Goal: Find specific page/section: Find specific page/section

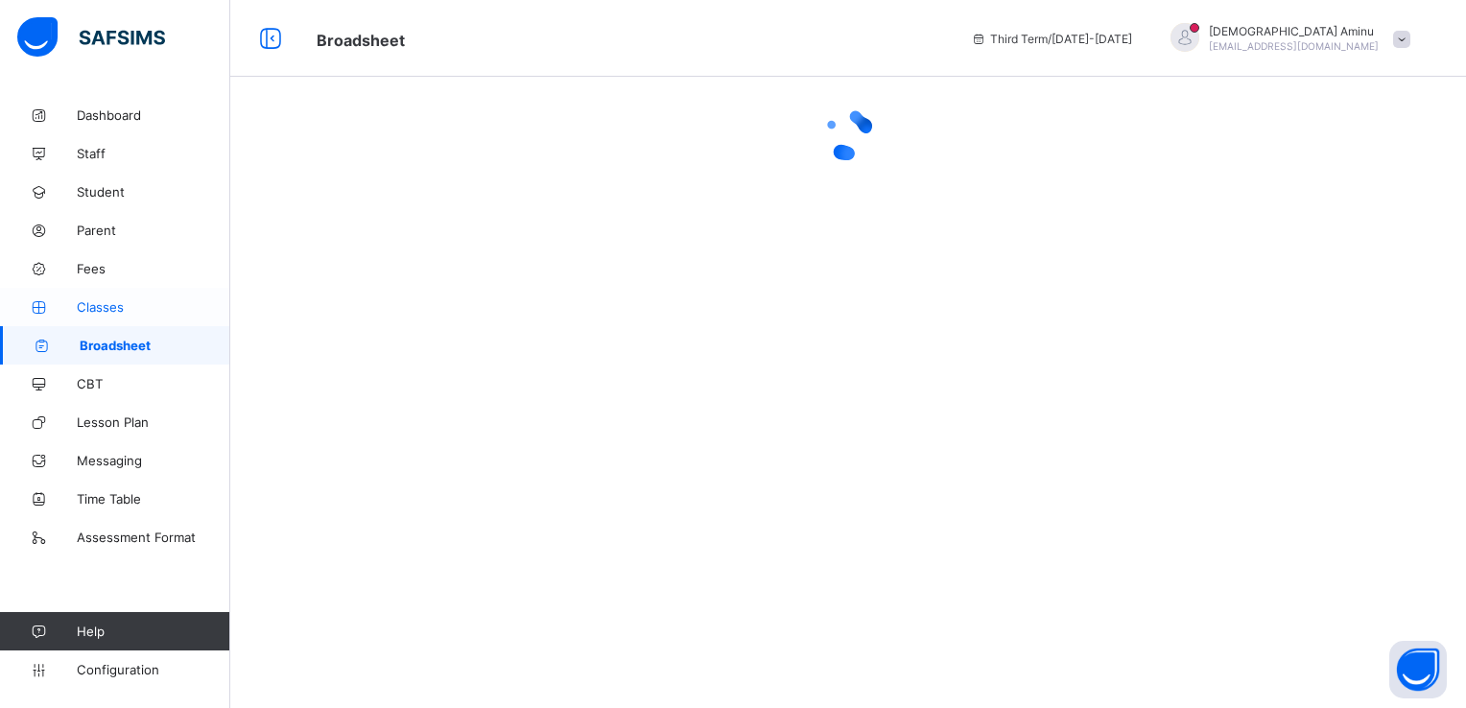
click at [111, 305] on span "Classes" at bounding box center [154, 306] width 154 height 15
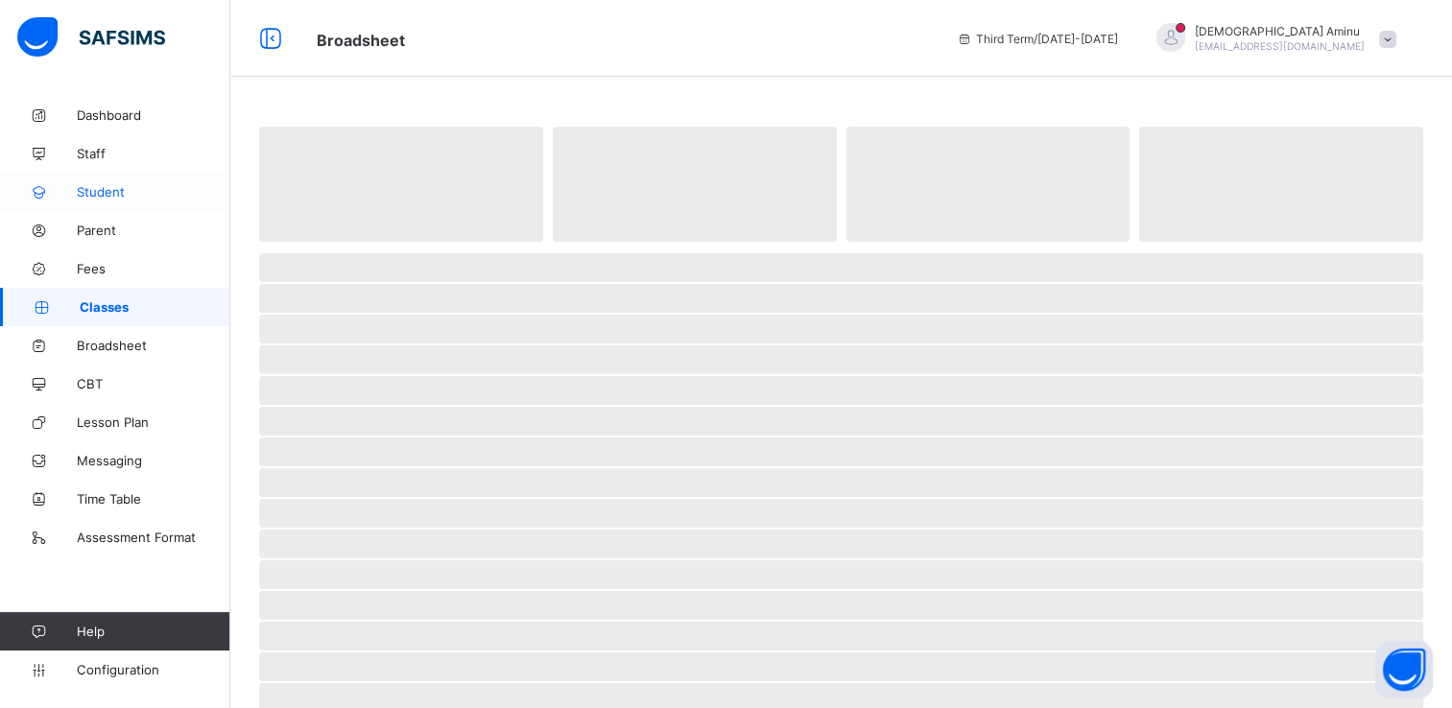
click at [104, 186] on span "Student" at bounding box center [154, 191] width 154 height 15
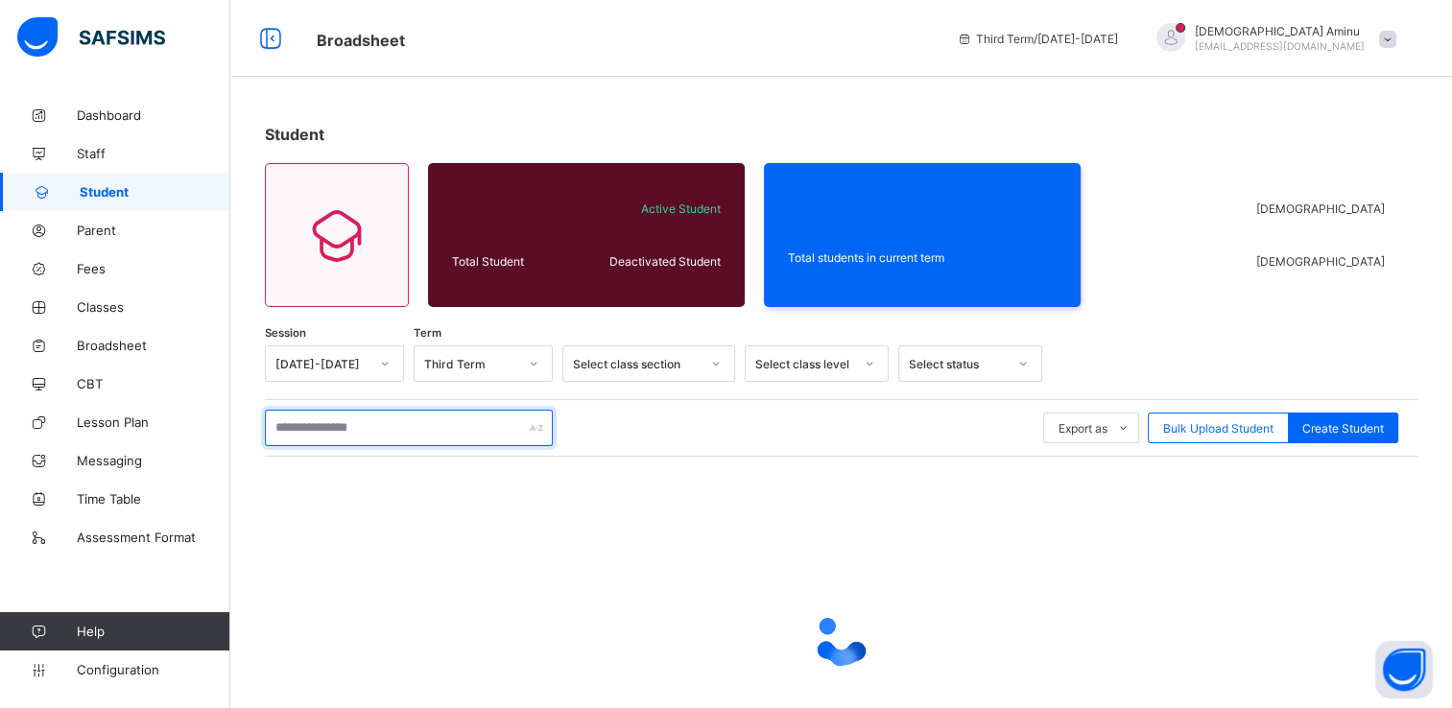
click at [331, 415] on input "text" at bounding box center [409, 428] width 288 height 36
type input "**********"
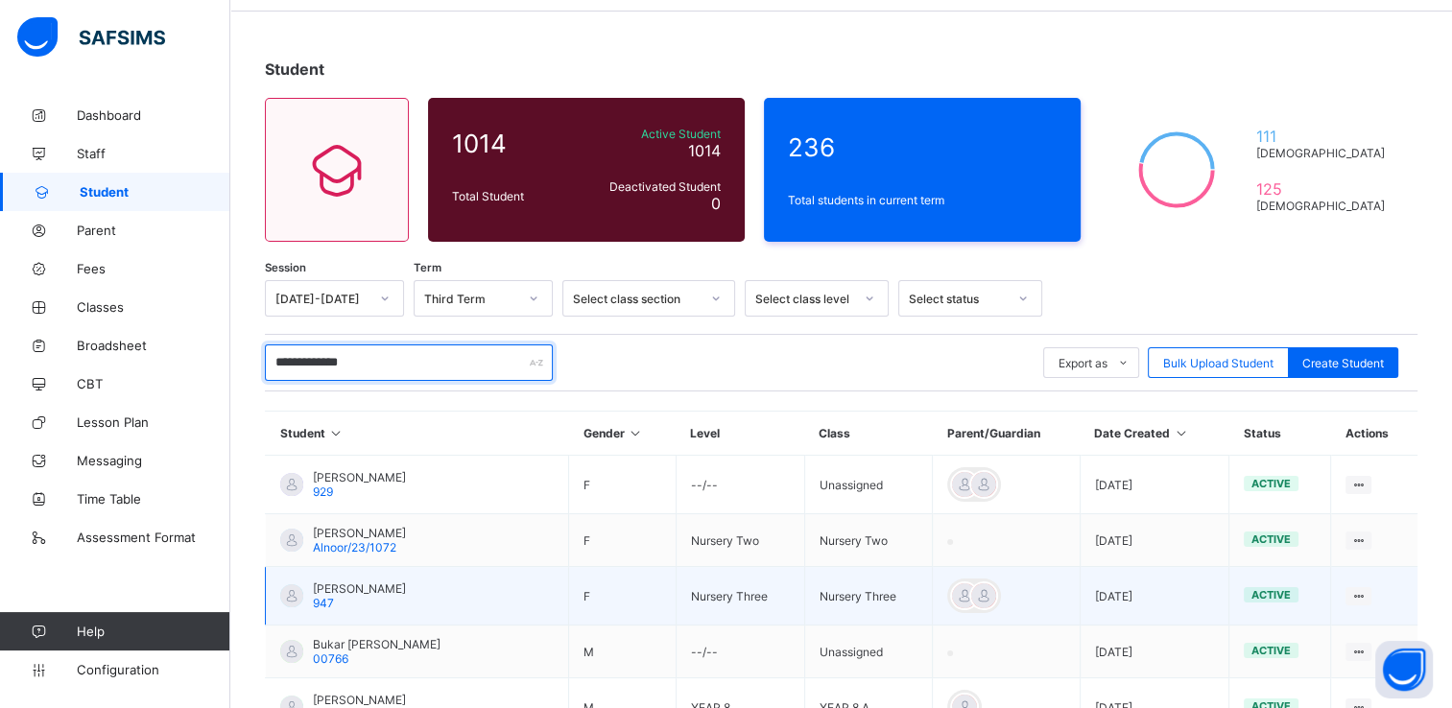
scroll to position [61, 0]
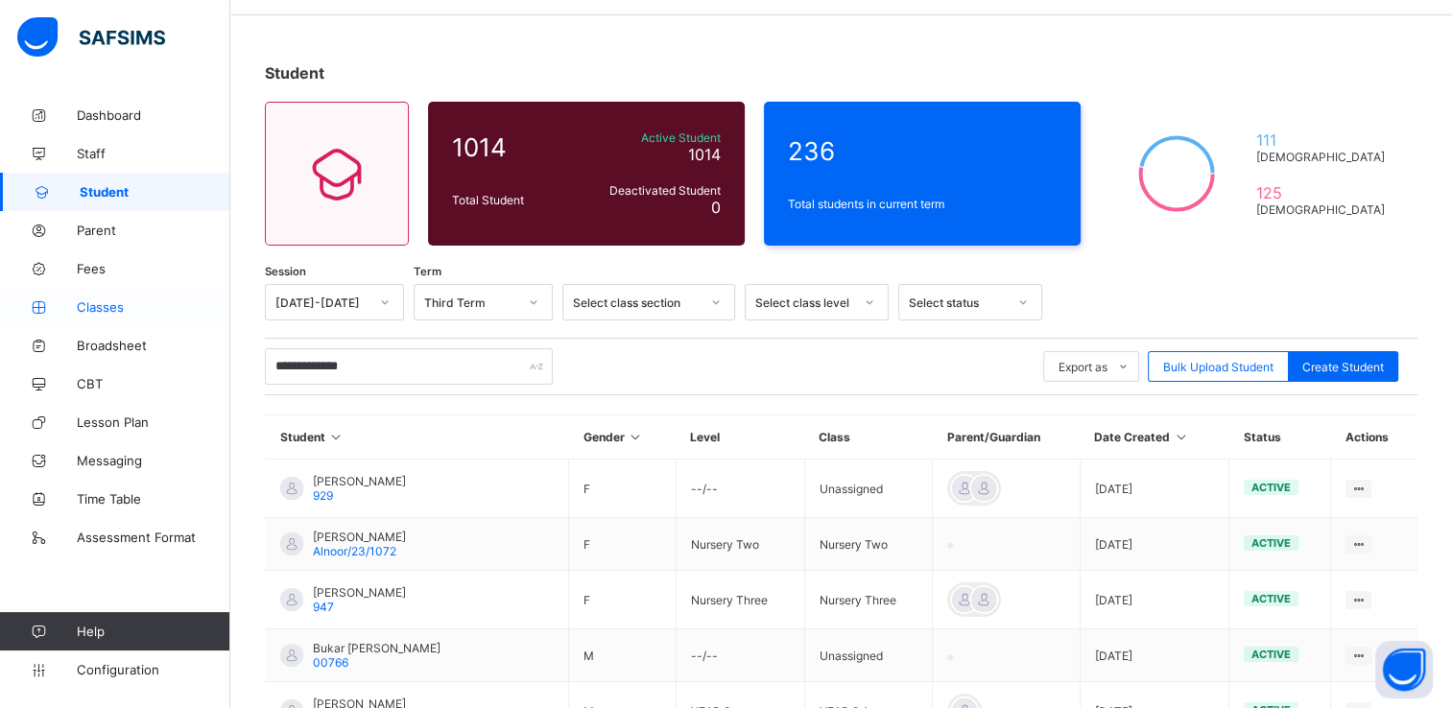
click at [118, 307] on span "Classes" at bounding box center [154, 306] width 154 height 15
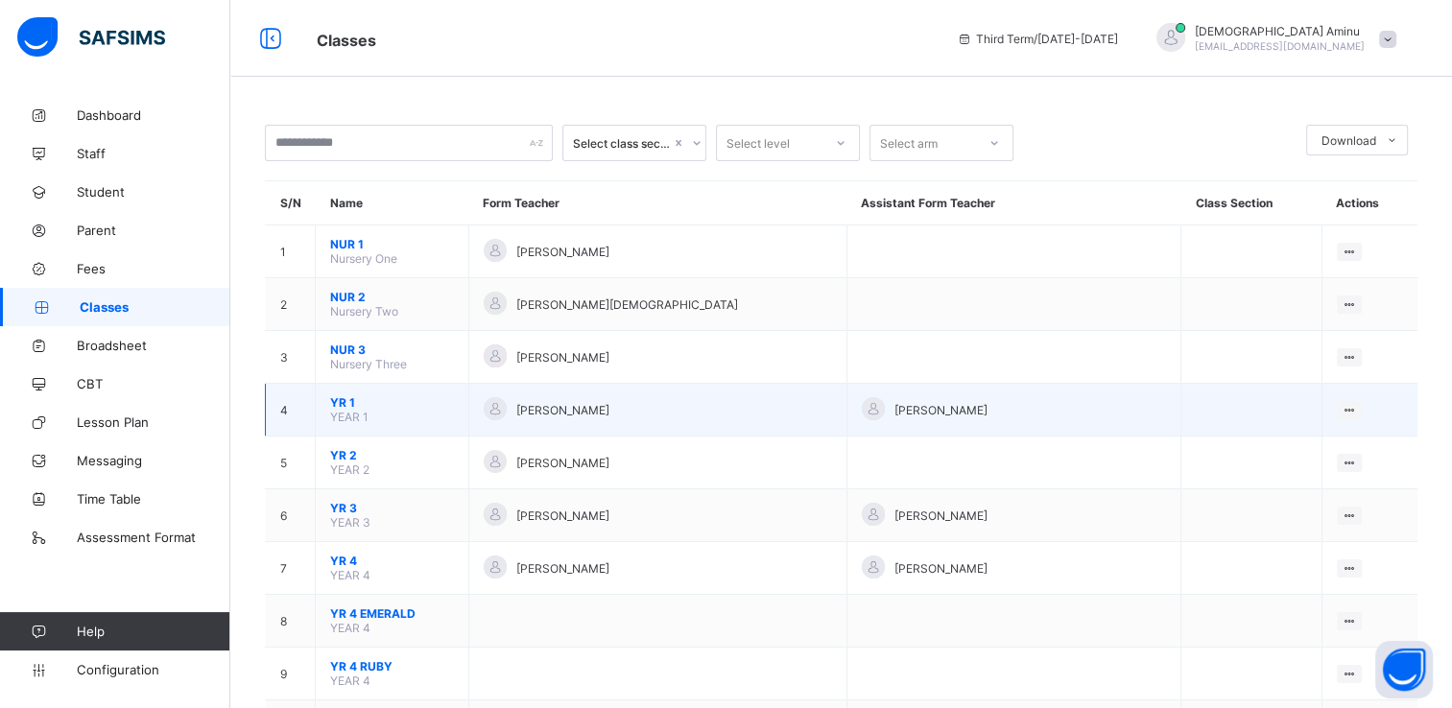
click at [349, 405] on span "YR 1" at bounding box center [392, 402] width 124 height 14
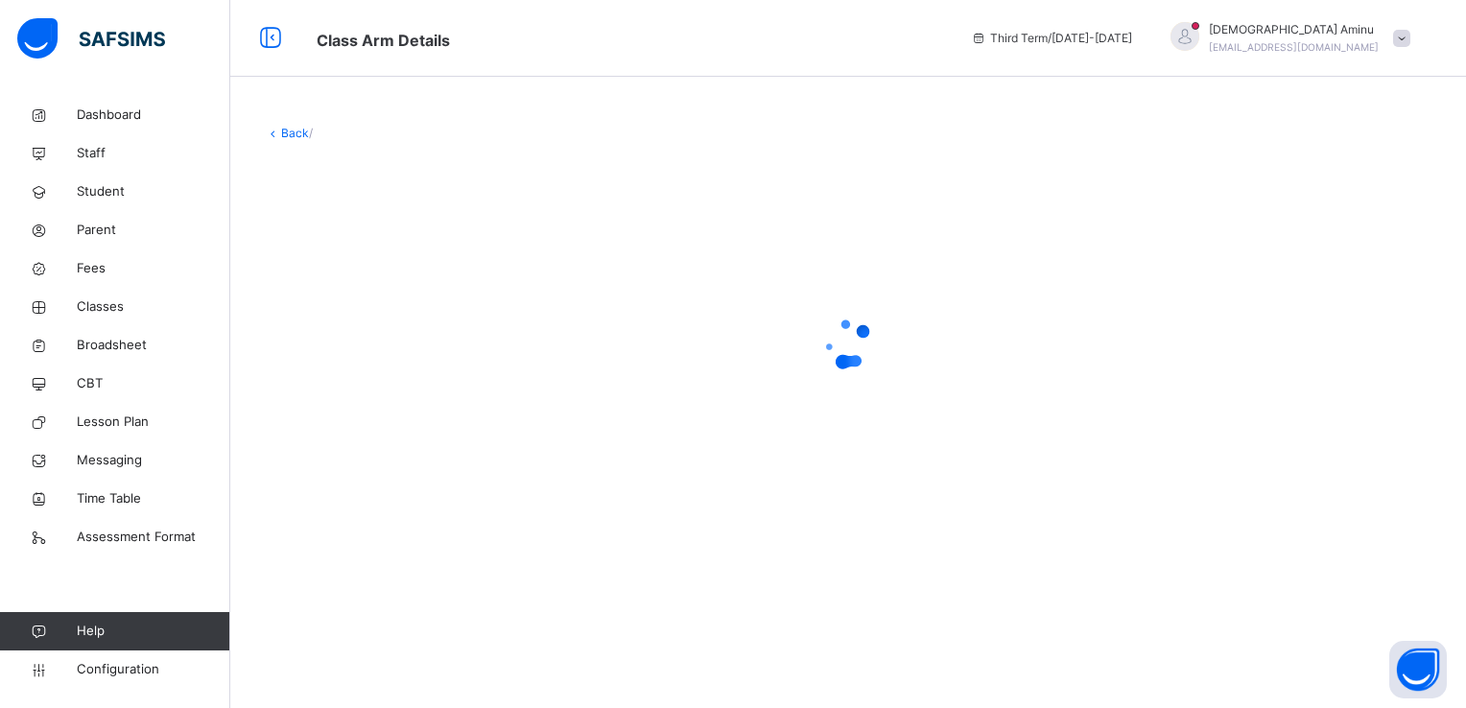
click at [642, 345] on div at bounding box center [848, 343] width 1167 height 77
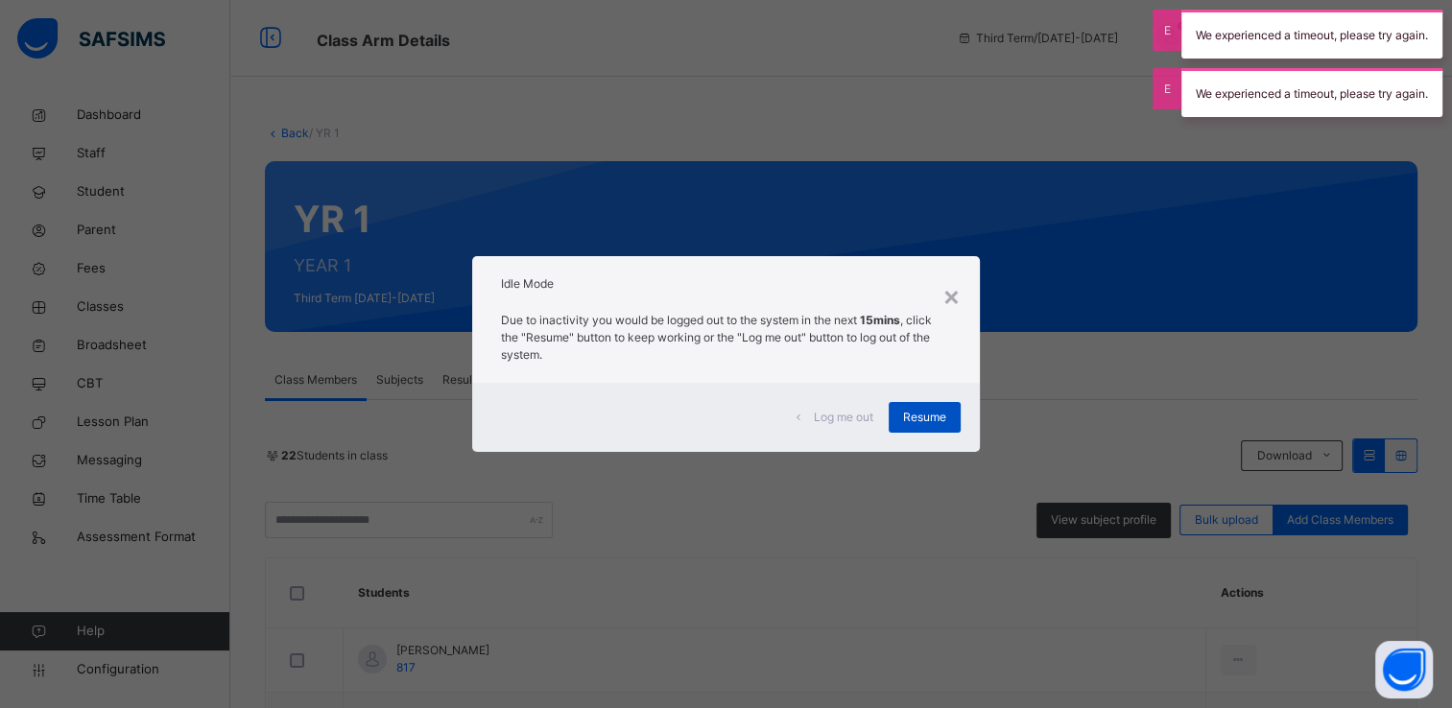
click at [934, 414] on span "Resume" at bounding box center [924, 417] width 43 height 17
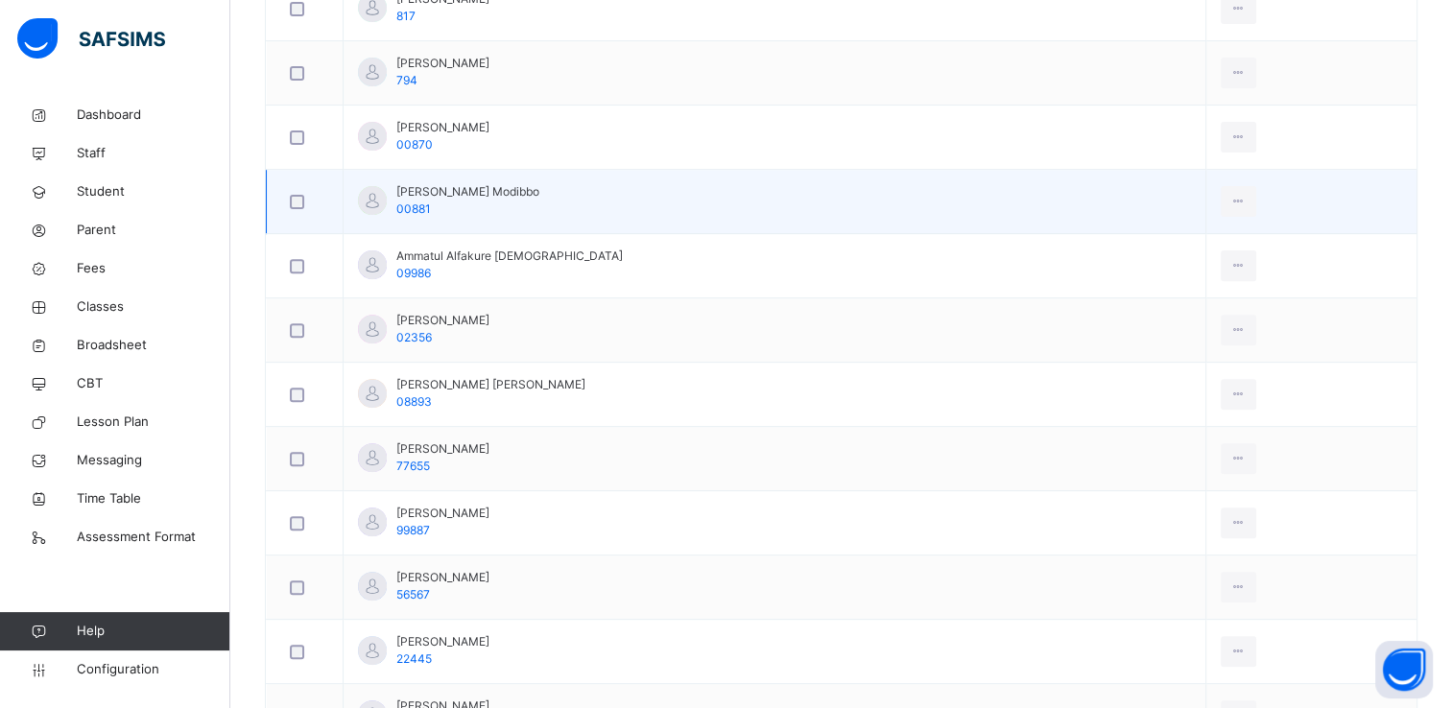
scroll to position [797, 0]
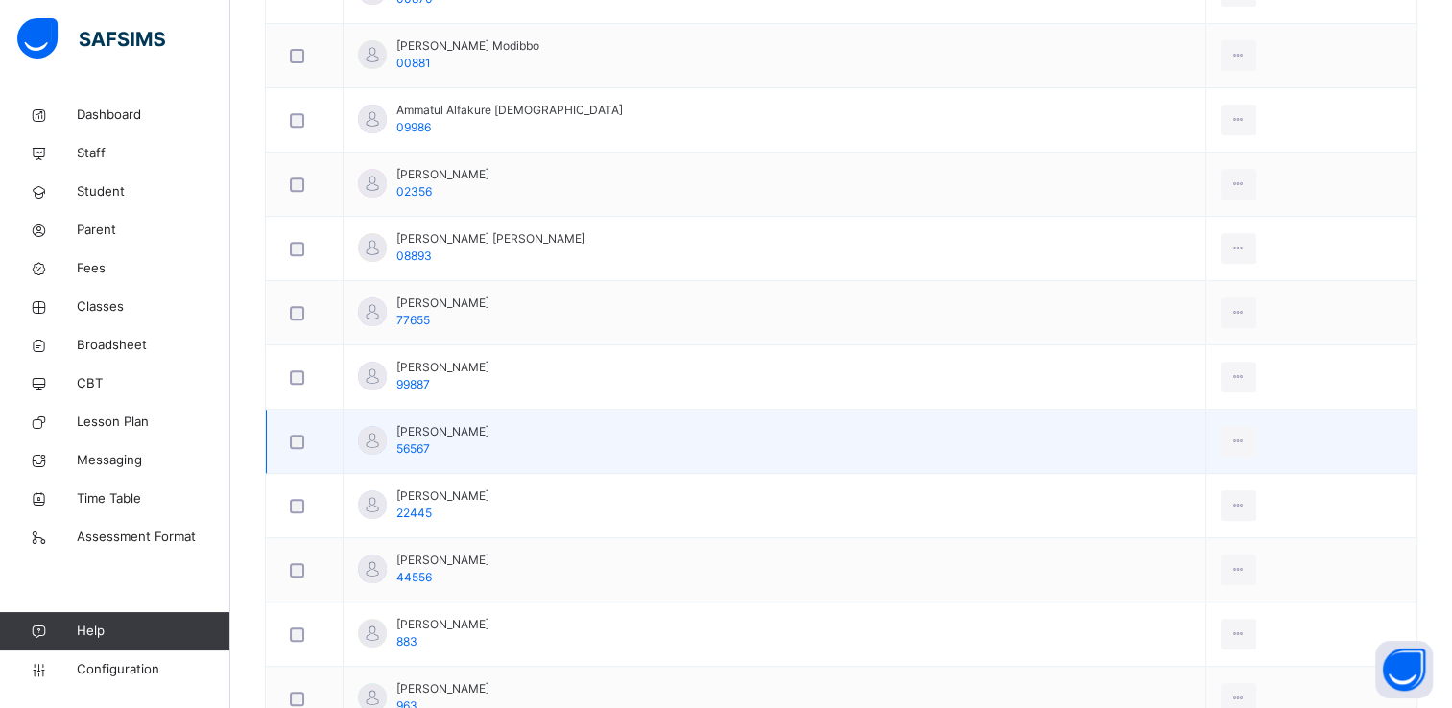
click at [487, 432] on span "[PERSON_NAME]" at bounding box center [442, 431] width 93 height 17
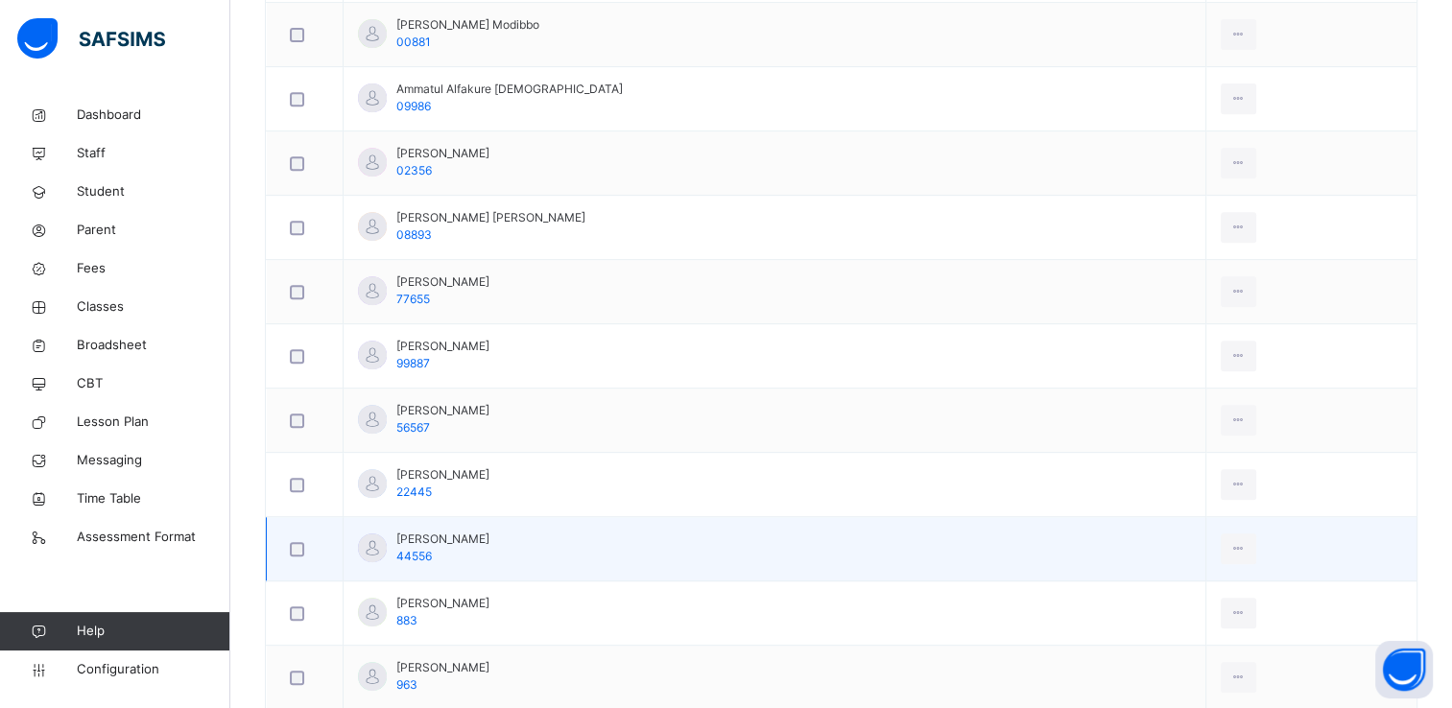
scroll to position [817, 0]
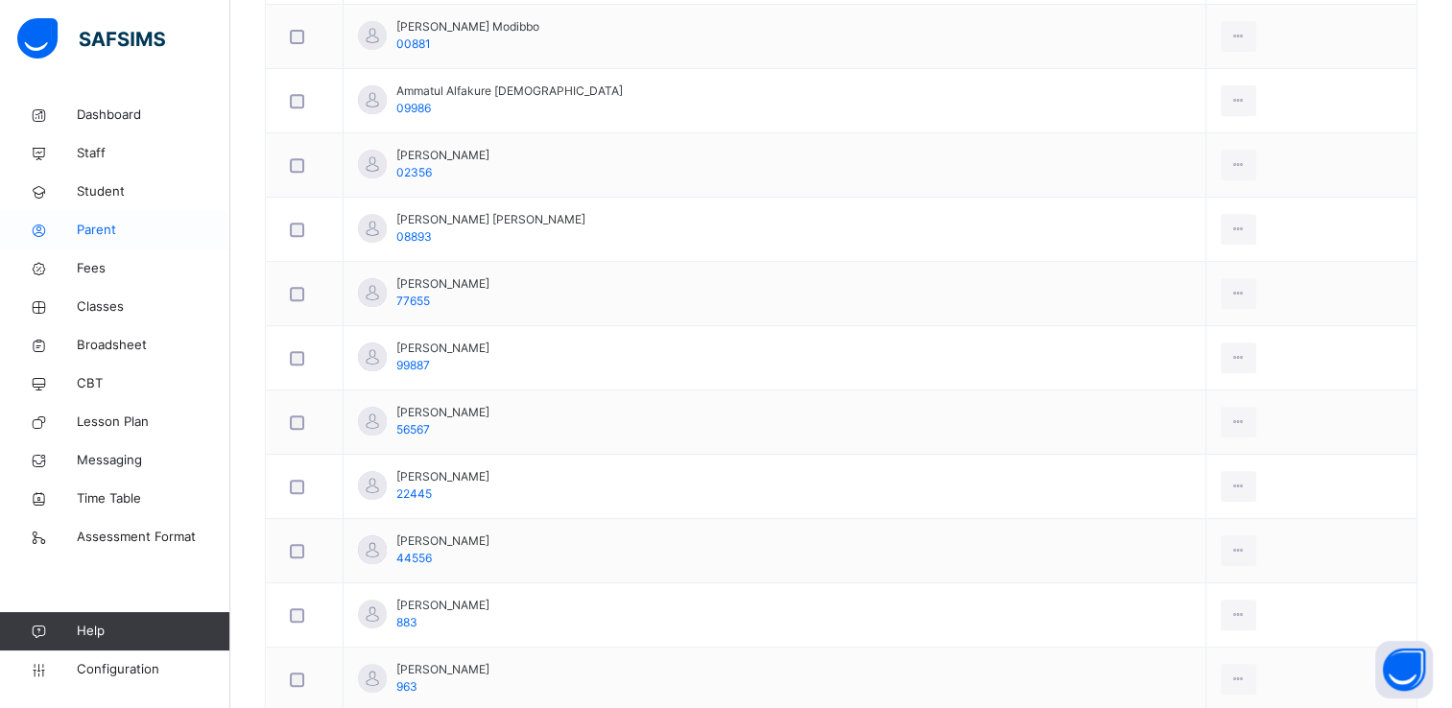
click at [104, 222] on span "Parent" at bounding box center [154, 230] width 154 height 19
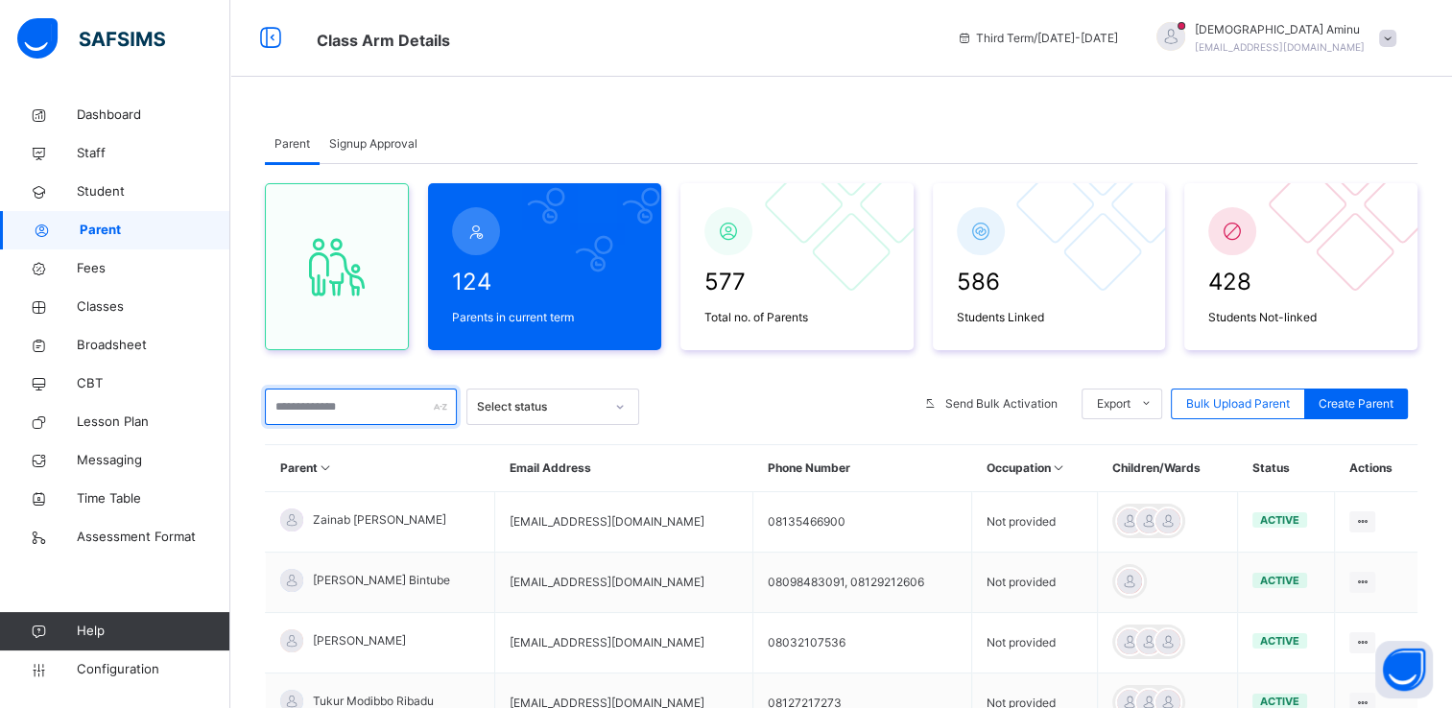
click at [325, 403] on input "text" at bounding box center [361, 407] width 192 height 36
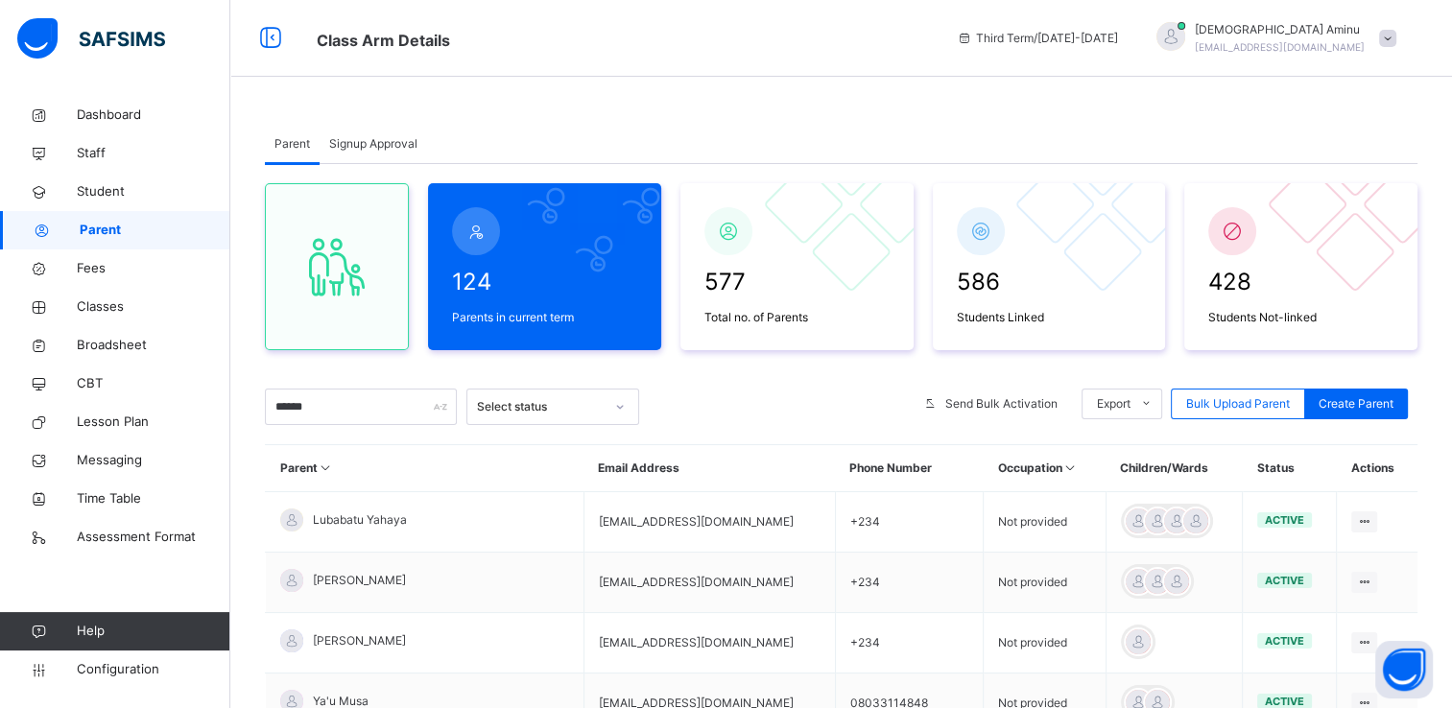
click at [745, 397] on div at bounding box center [777, 407] width 256 height 36
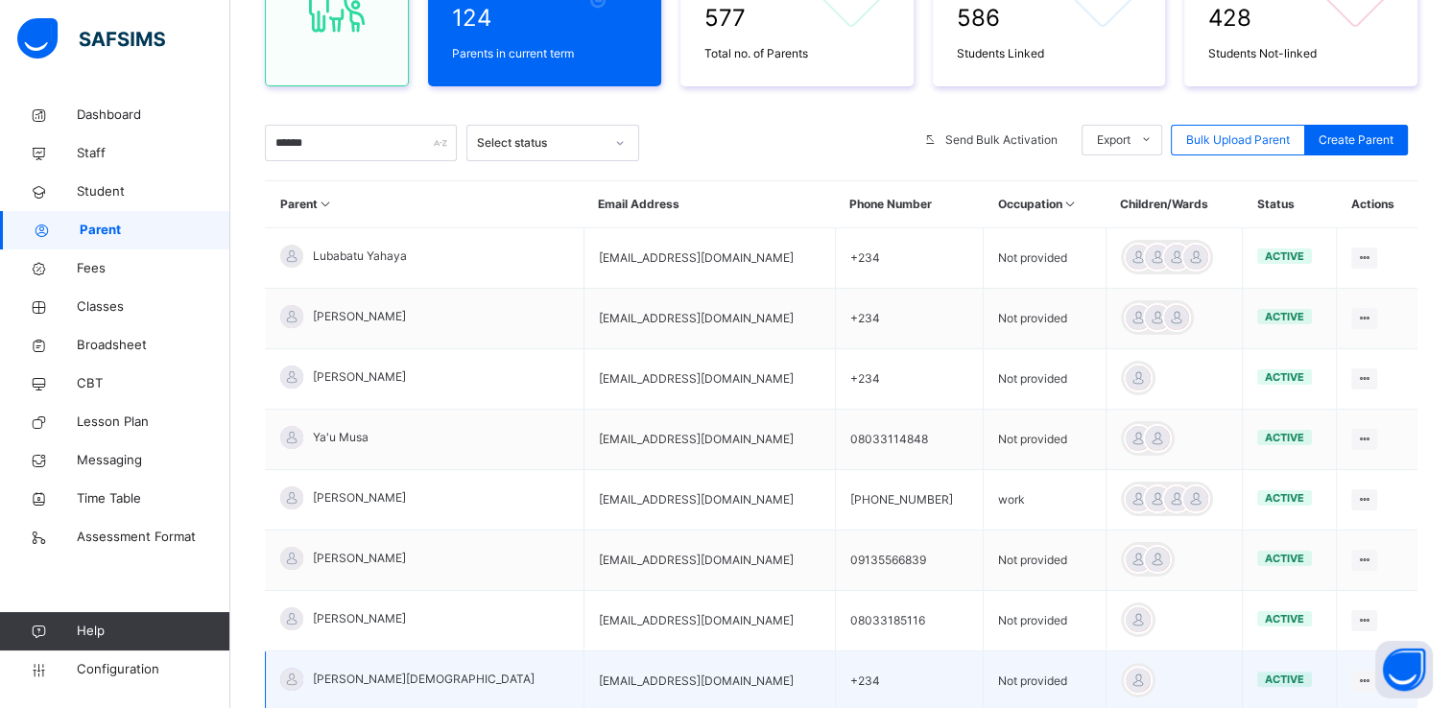
scroll to position [265, 0]
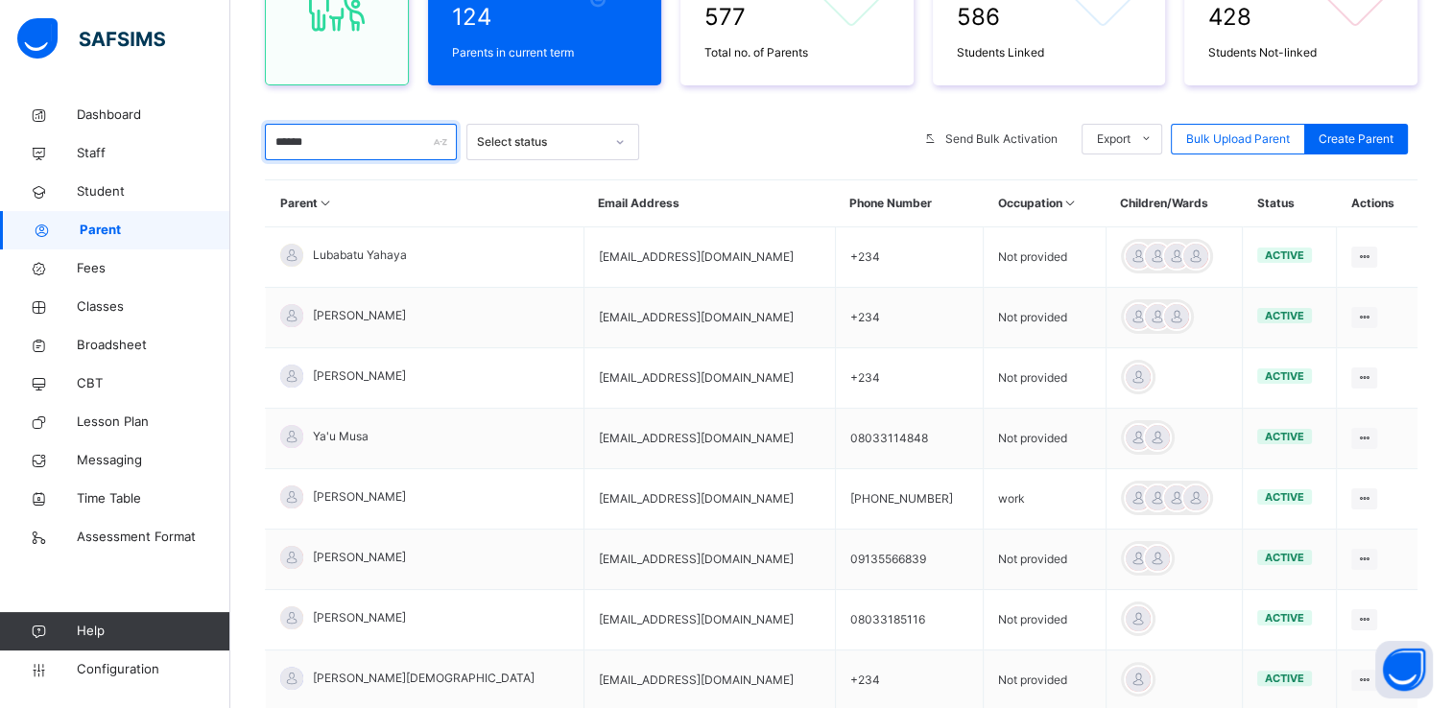
click at [377, 142] on input "******" at bounding box center [361, 142] width 192 height 36
type input "*"
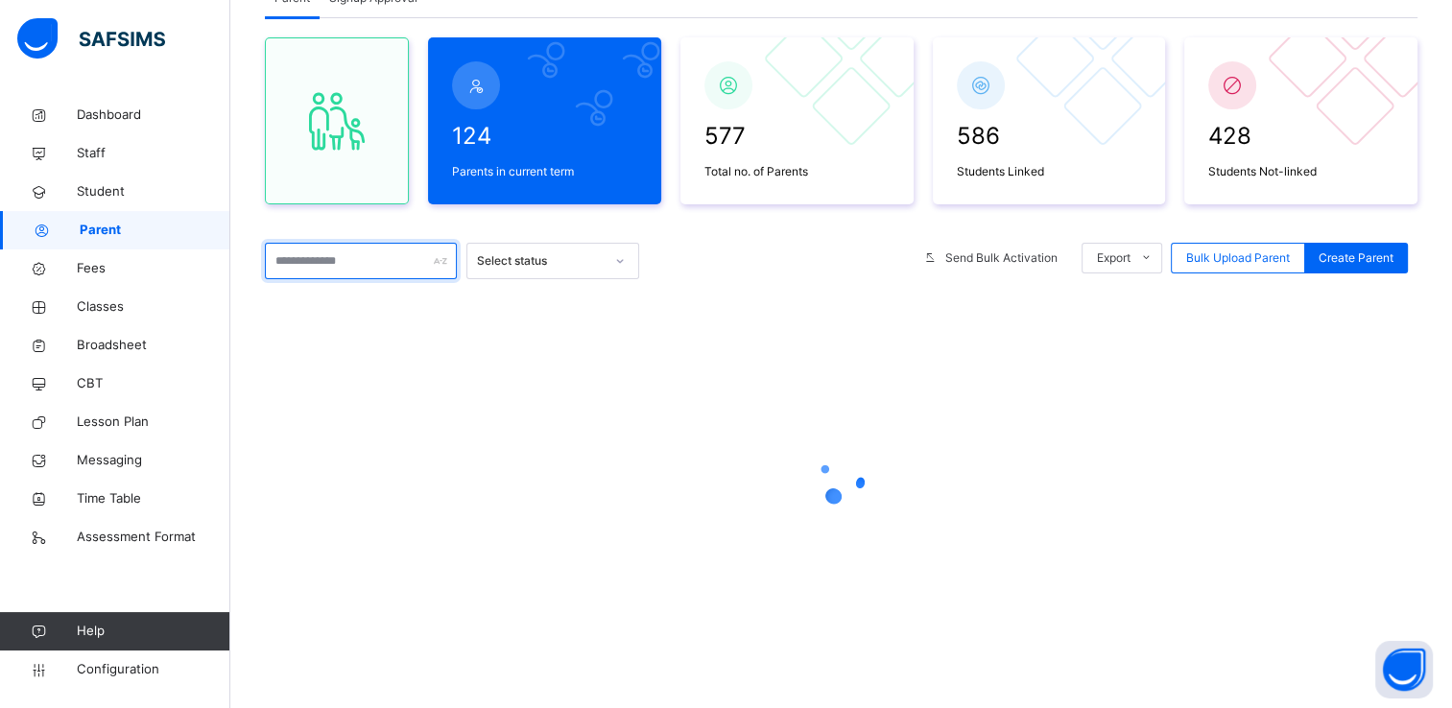
paste input "**********"
type input "**********"
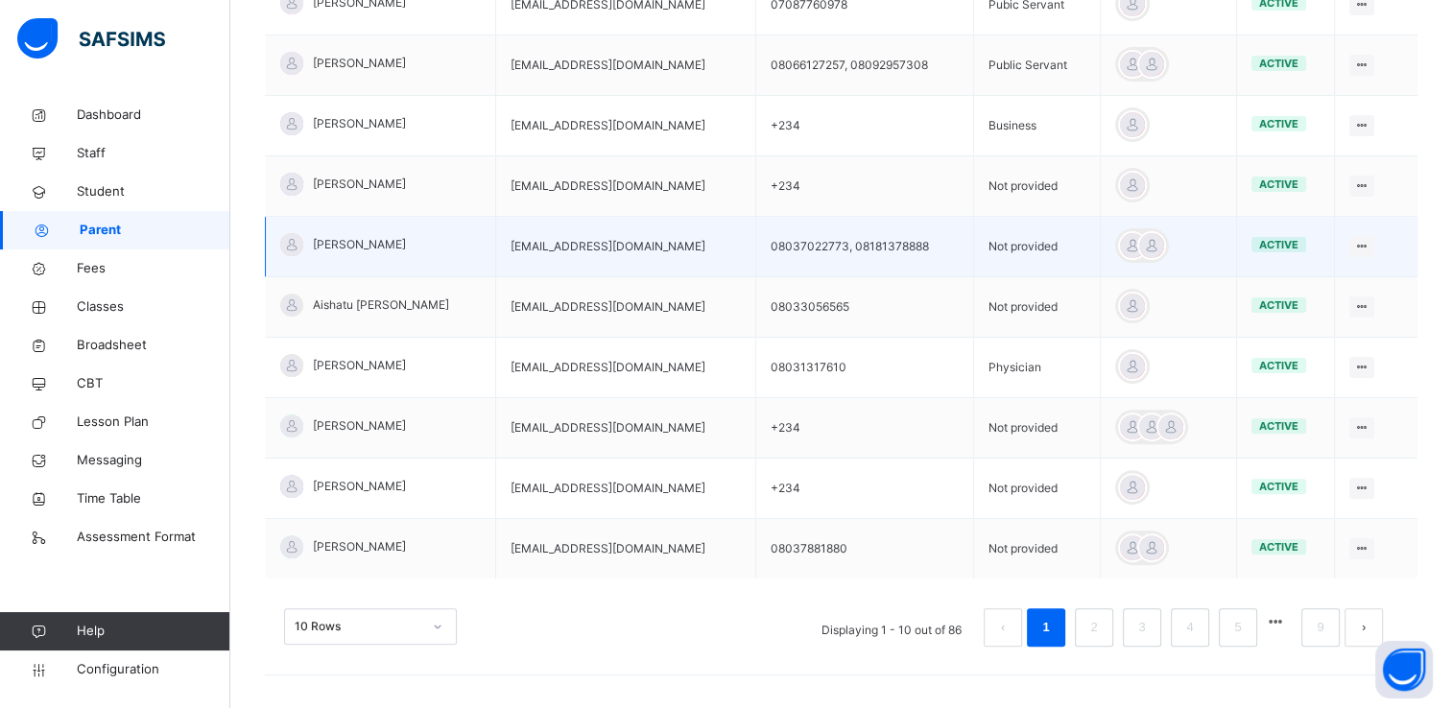
scroll to position [522, 0]
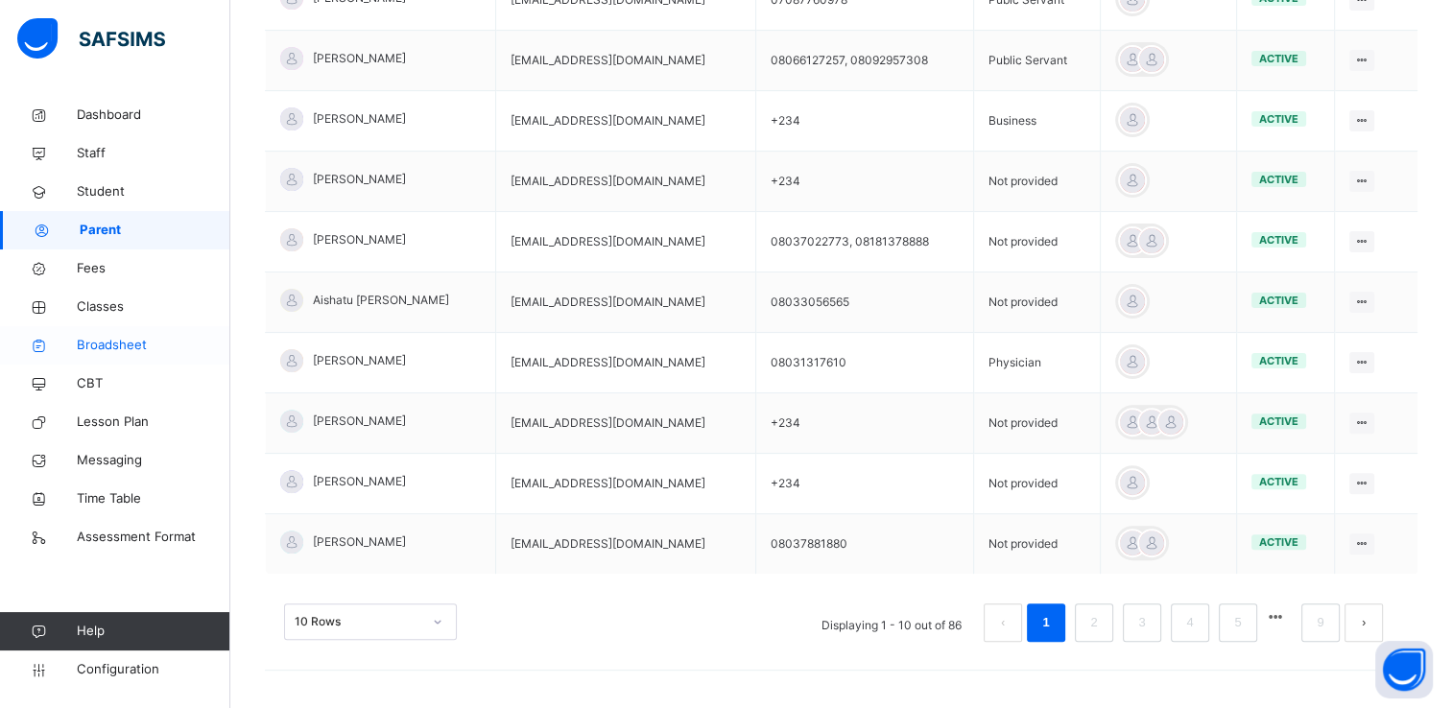
click at [127, 345] on span "Broadsheet" at bounding box center [154, 345] width 154 height 19
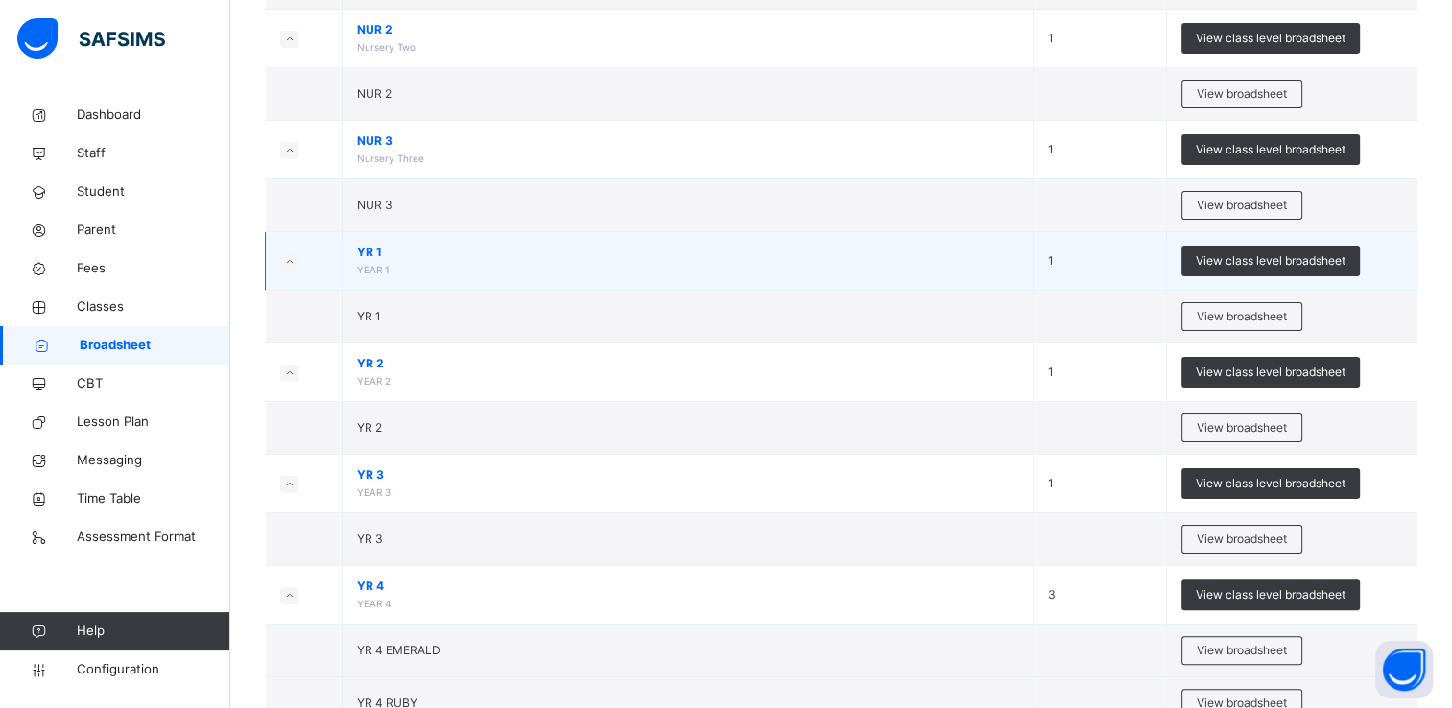
scroll to position [365, 0]
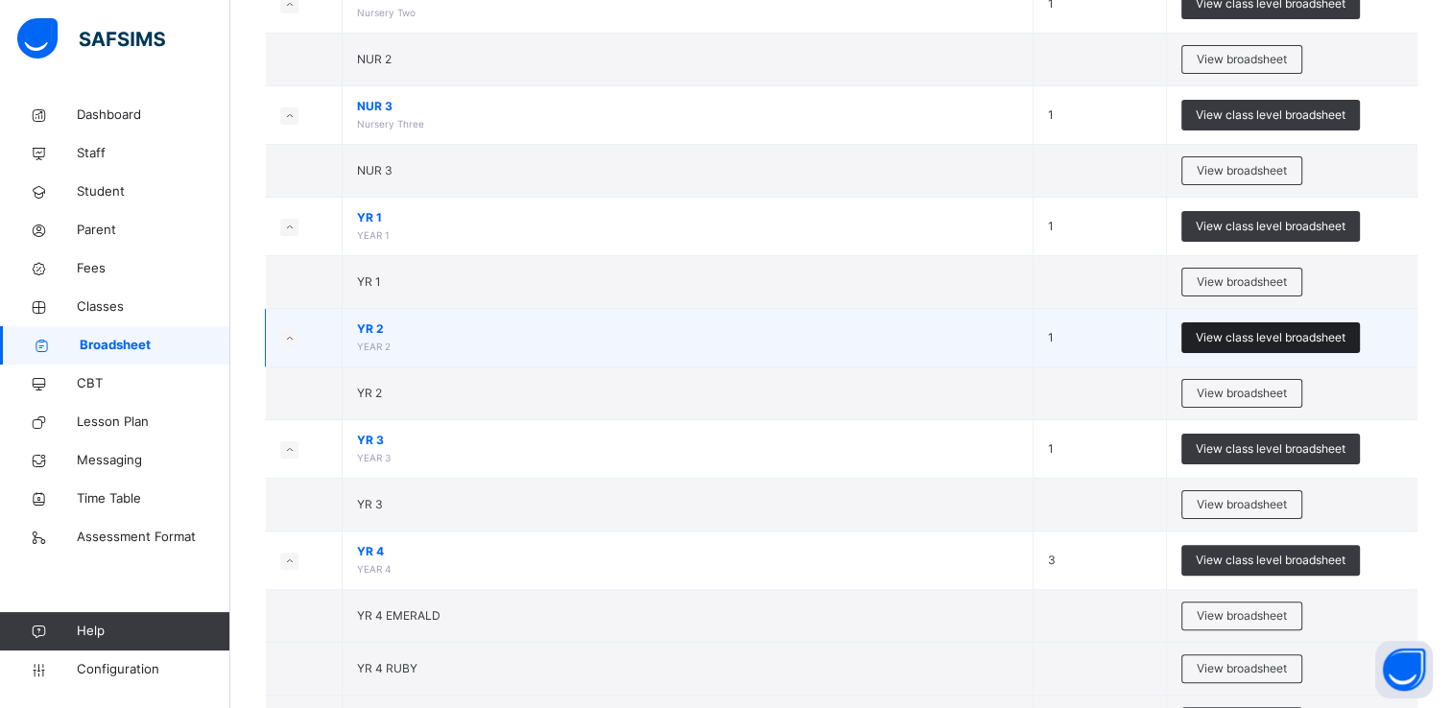
click at [1278, 337] on span "View class level broadsheet" at bounding box center [1271, 337] width 150 height 17
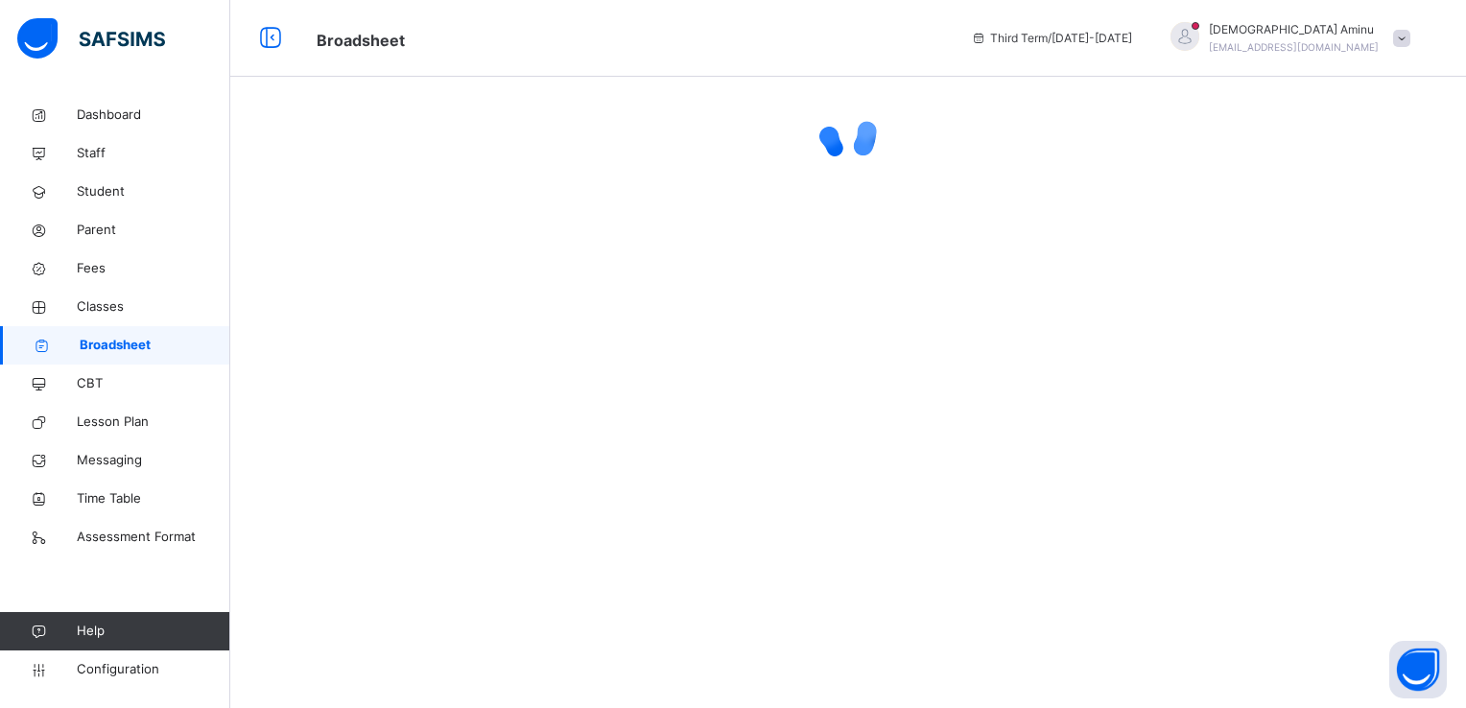
click at [95, 337] on span "Broadsheet" at bounding box center [155, 345] width 151 height 19
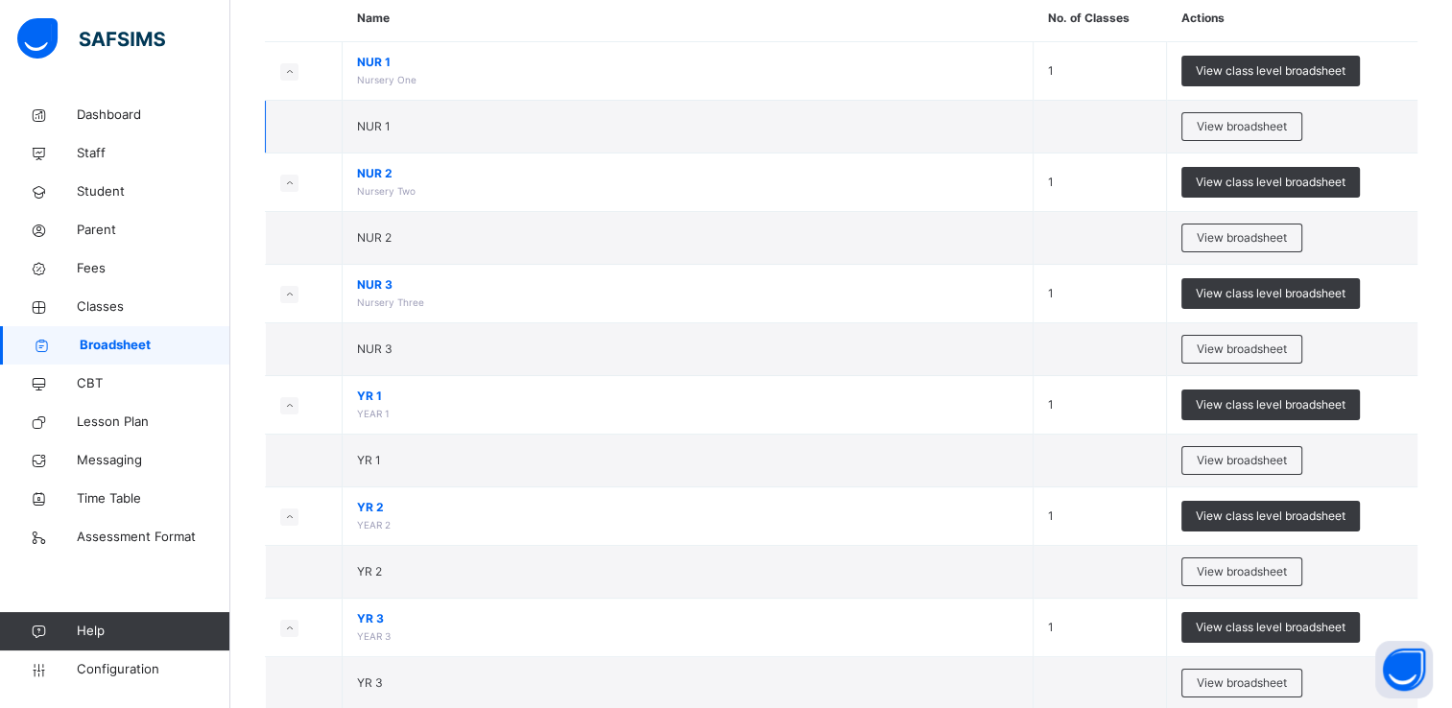
scroll to position [198, 0]
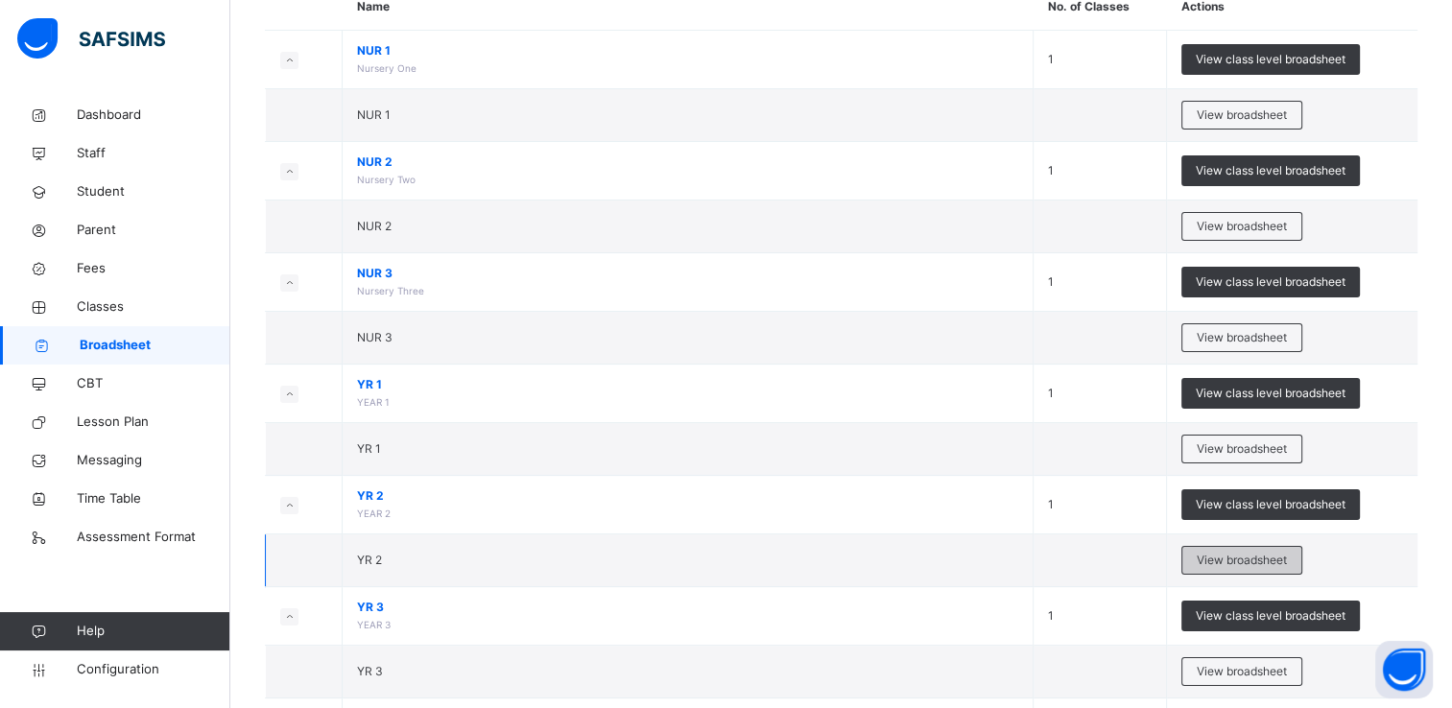
click at [1241, 555] on span "View broadsheet" at bounding box center [1241, 560] width 90 height 17
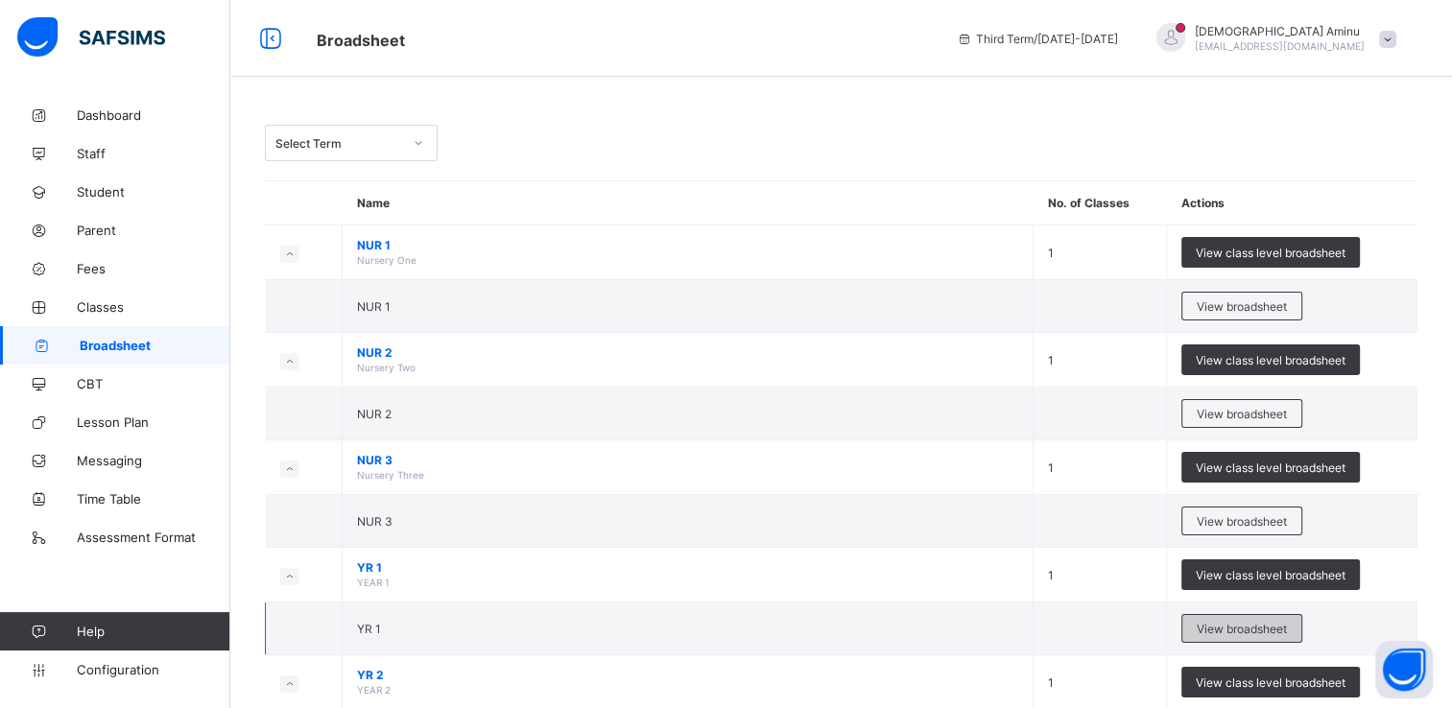
click at [1232, 626] on span "View broadsheet" at bounding box center [1241, 629] width 90 height 14
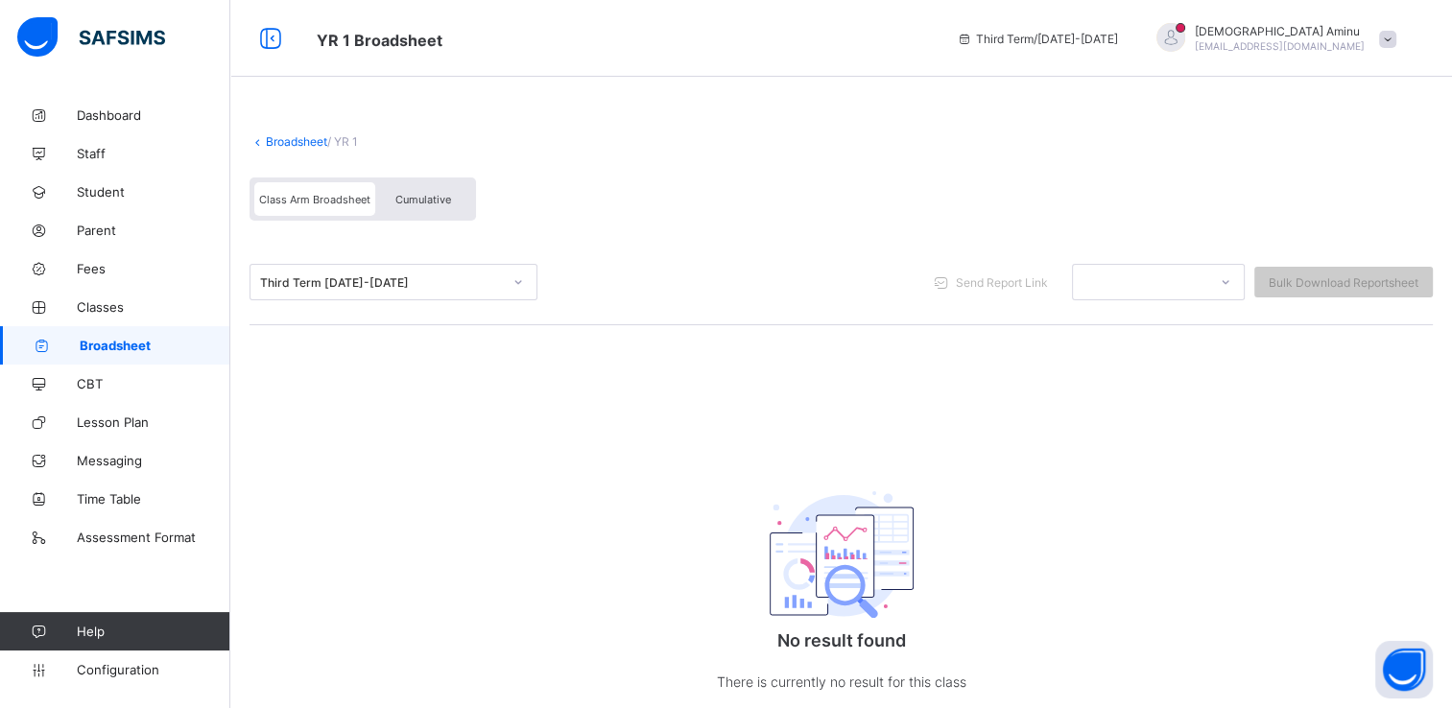
click at [125, 340] on span "Broadsheet" at bounding box center [155, 345] width 151 height 15
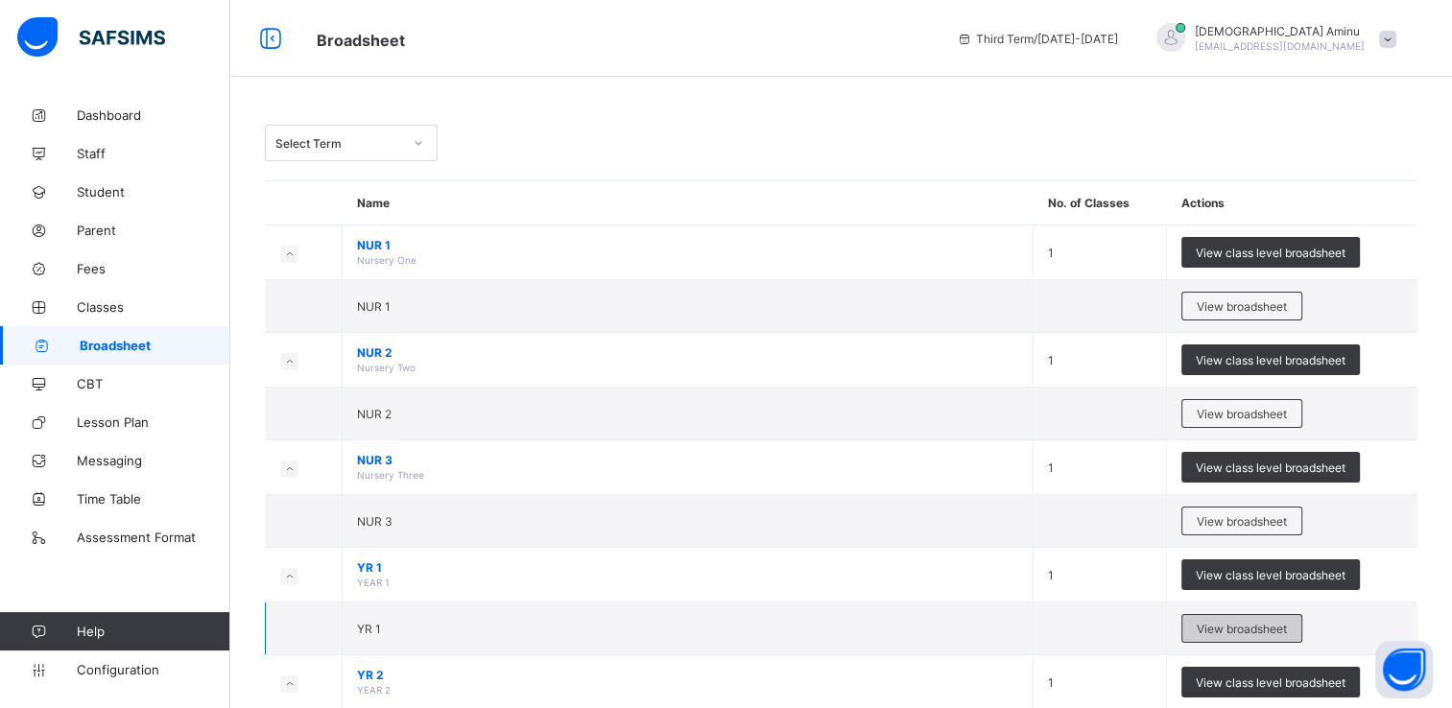
click at [1274, 623] on span "View broadsheet" at bounding box center [1241, 629] width 90 height 14
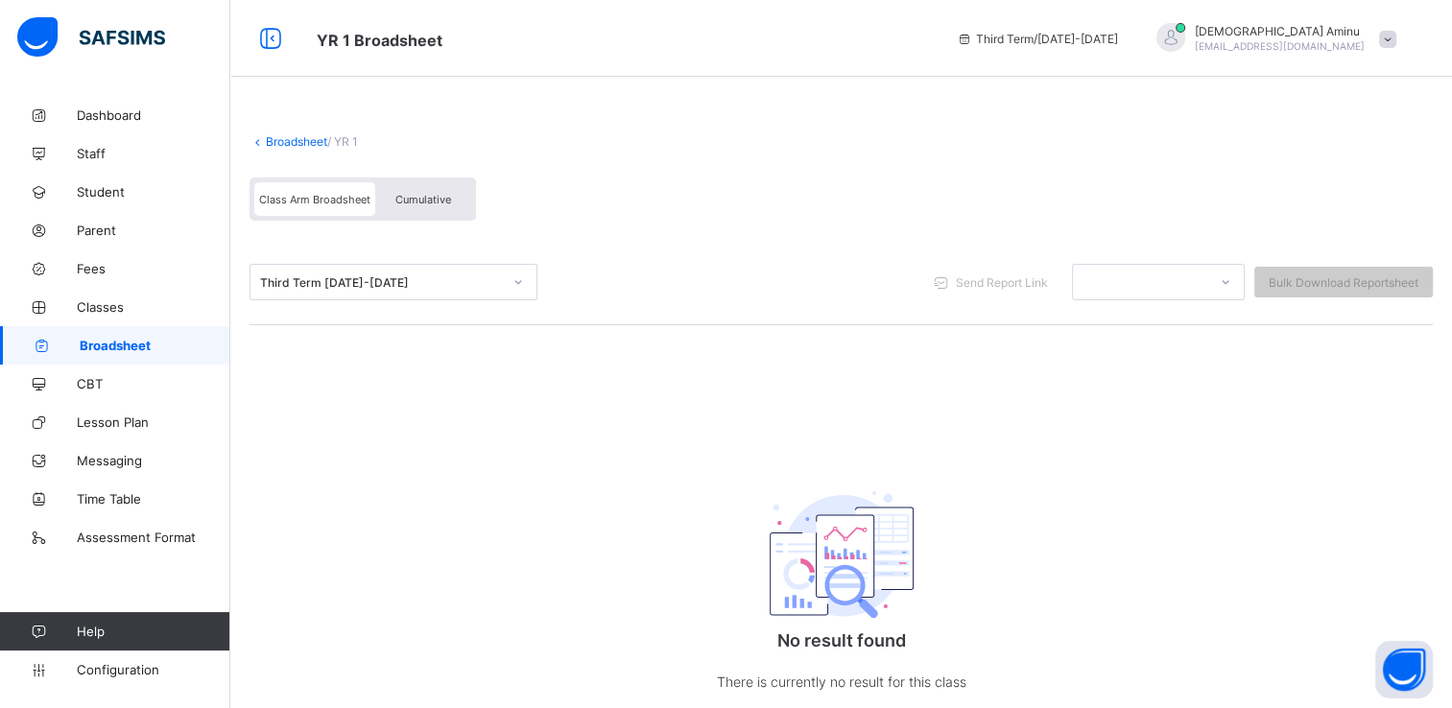
click at [144, 346] on span "Broadsheet" at bounding box center [155, 345] width 151 height 15
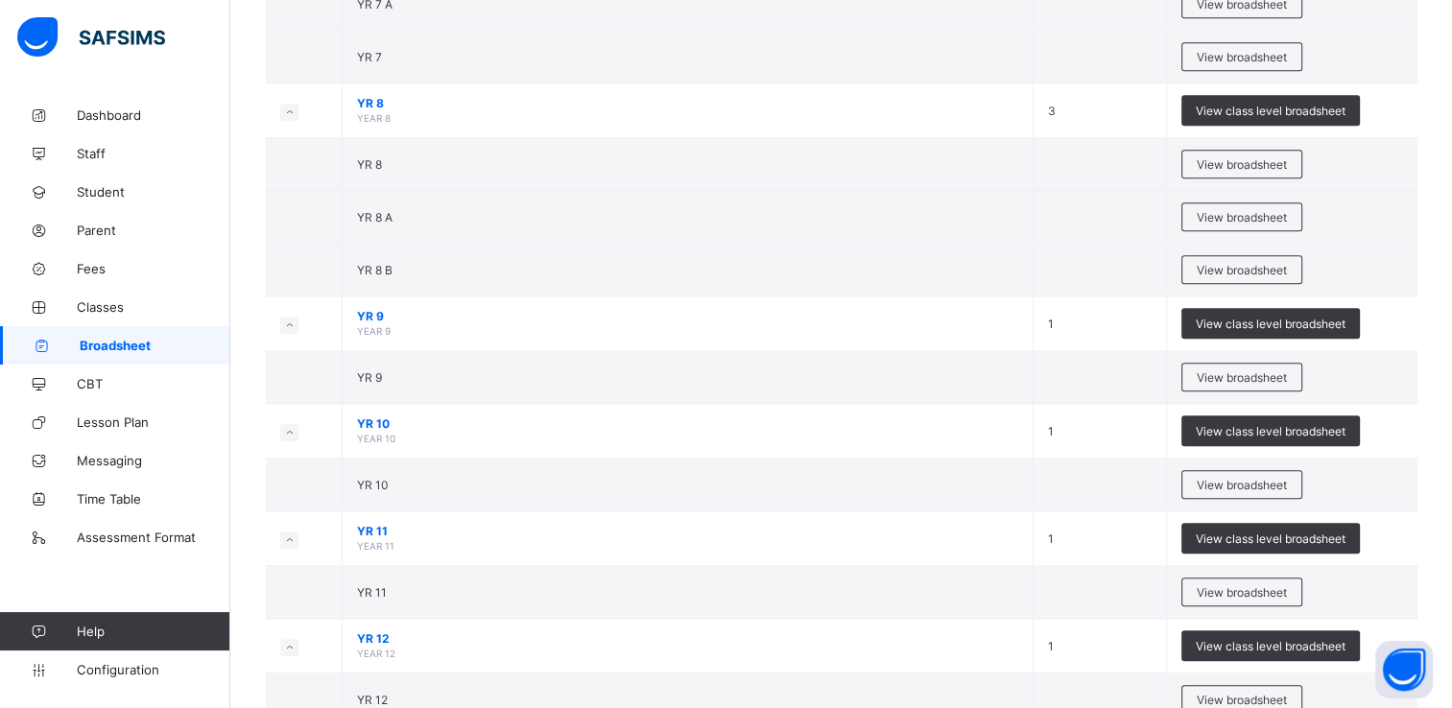
scroll to position [1592, 0]
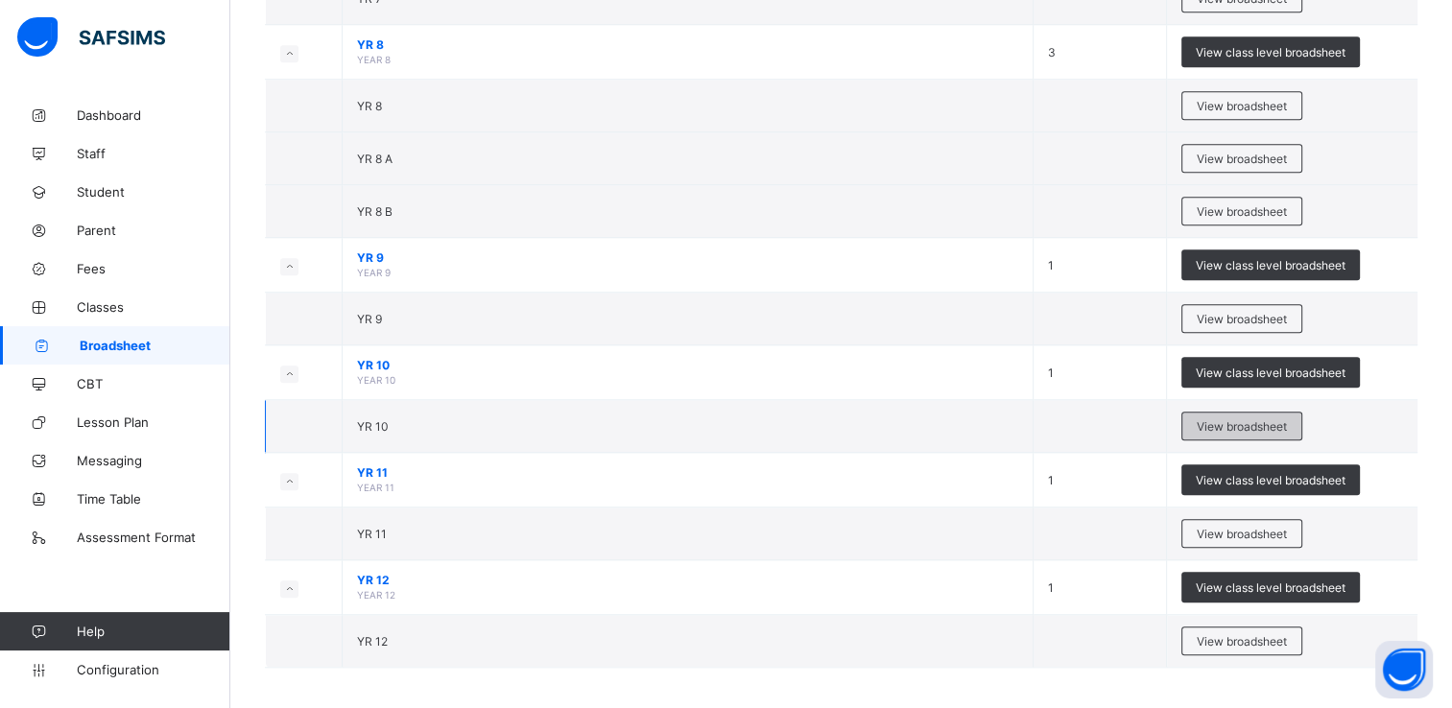
click at [1236, 424] on span "View broadsheet" at bounding box center [1241, 426] width 90 height 14
